Goal: Transaction & Acquisition: Purchase product/service

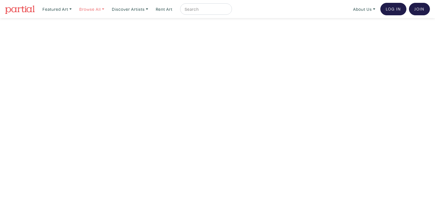
click at [91, 12] on link "Browse All" at bounding box center [92, 9] width 30 height 12
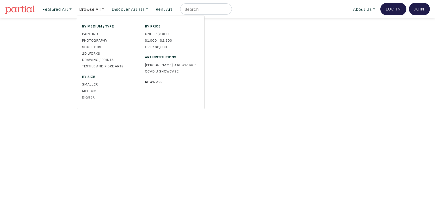
click at [88, 97] on link "Bigger" at bounding box center [109, 97] width 54 height 5
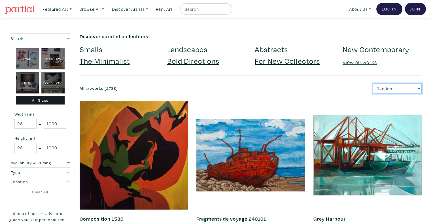
click at [410, 86] on select "Newest Random Price: Low to High Price: High to Low" at bounding box center [396, 89] width 49 height 10
select select "price"
click at [372, 84] on select "Newest Random Price: Low to High Price: High to Low" at bounding box center [396, 89] width 49 height 10
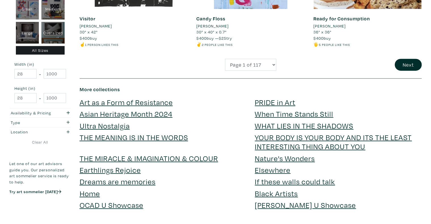
scroll to position [1300, 0]
click at [401, 69] on button "Next" at bounding box center [408, 65] width 27 height 12
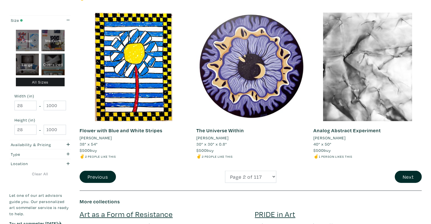
scroll to position [1195, 0]
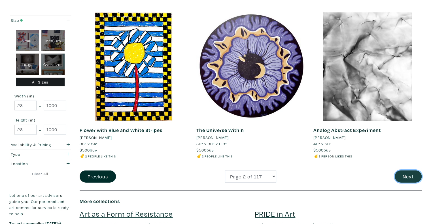
click at [402, 175] on button "Next" at bounding box center [408, 176] width 27 height 12
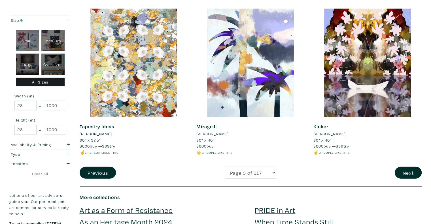
scroll to position [1205, 0]
click at [402, 174] on button "Next" at bounding box center [408, 173] width 27 height 12
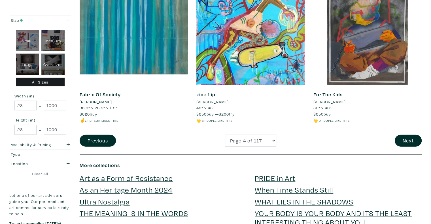
scroll to position [1205, 0]
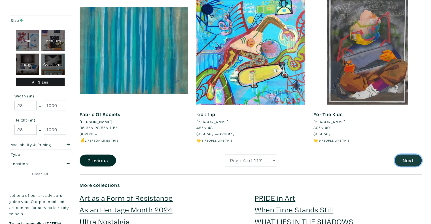
click at [403, 156] on button "Next" at bounding box center [408, 161] width 27 height 12
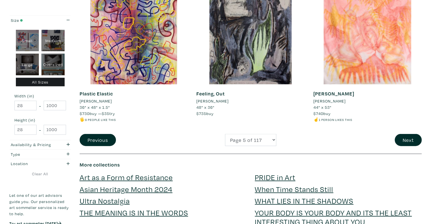
scroll to position [1231, 0]
click at [400, 139] on button "Next" at bounding box center [408, 140] width 27 height 12
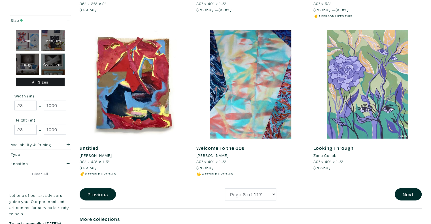
scroll to position [1178, 0]
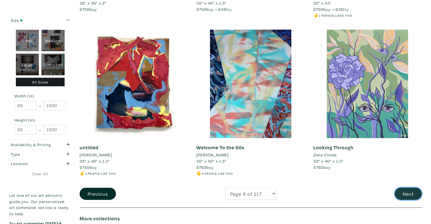
click at [403, 191] on button "Next" at bounding box center [408, 194] width 27 height 12
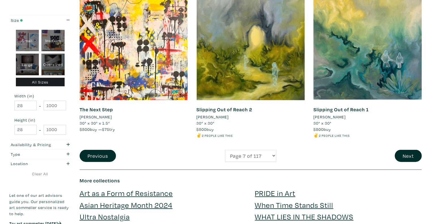
scroll to position [1217, 0]
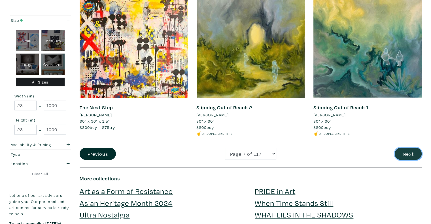
click at [403, 155] on button "Next" at bounding box center [408, 154] width 27 height 12
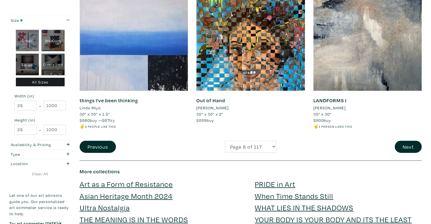
scroll to position [1225, 0]
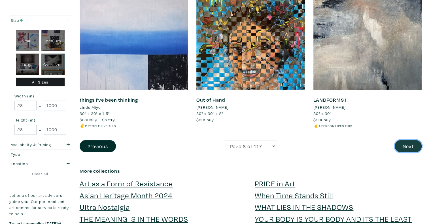
click at [403, 144] on button "Next" at bounding box center [408, 146] width 27 height 12
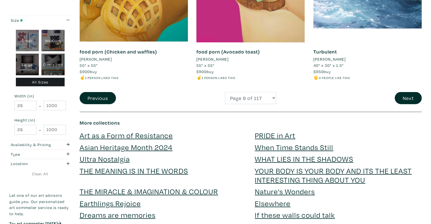
scroll to position [1273, 0]
click at [410, 95] on button "Next" at bounding box center [408, 98] width 27 height 12
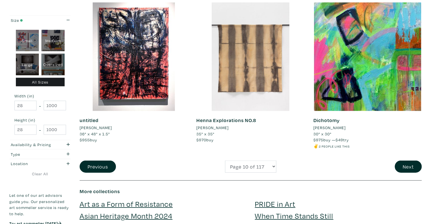
scroll to position [1193, 0]
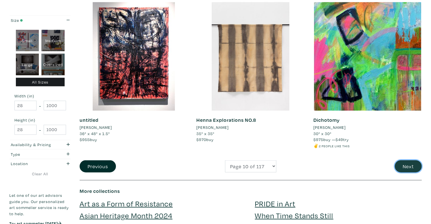
click at [400, 163] on button "Next" at bounding box center [408, 166] width 27 height 12
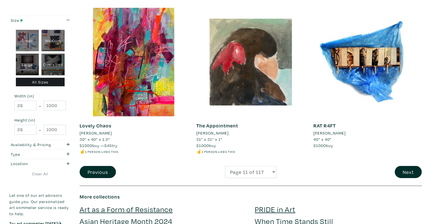
scroll to position [1200, 0]
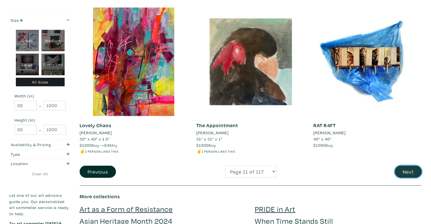
click at [408, 170] on button "Next" at bounding box center [408, 172] width 27 height 12
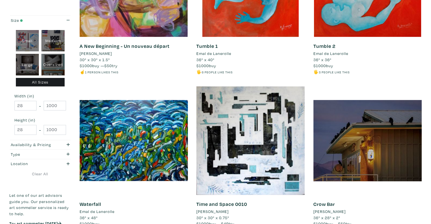
scroll to position [325, 0]
